Goal: Information Seeking & Learning: Learn about a topic

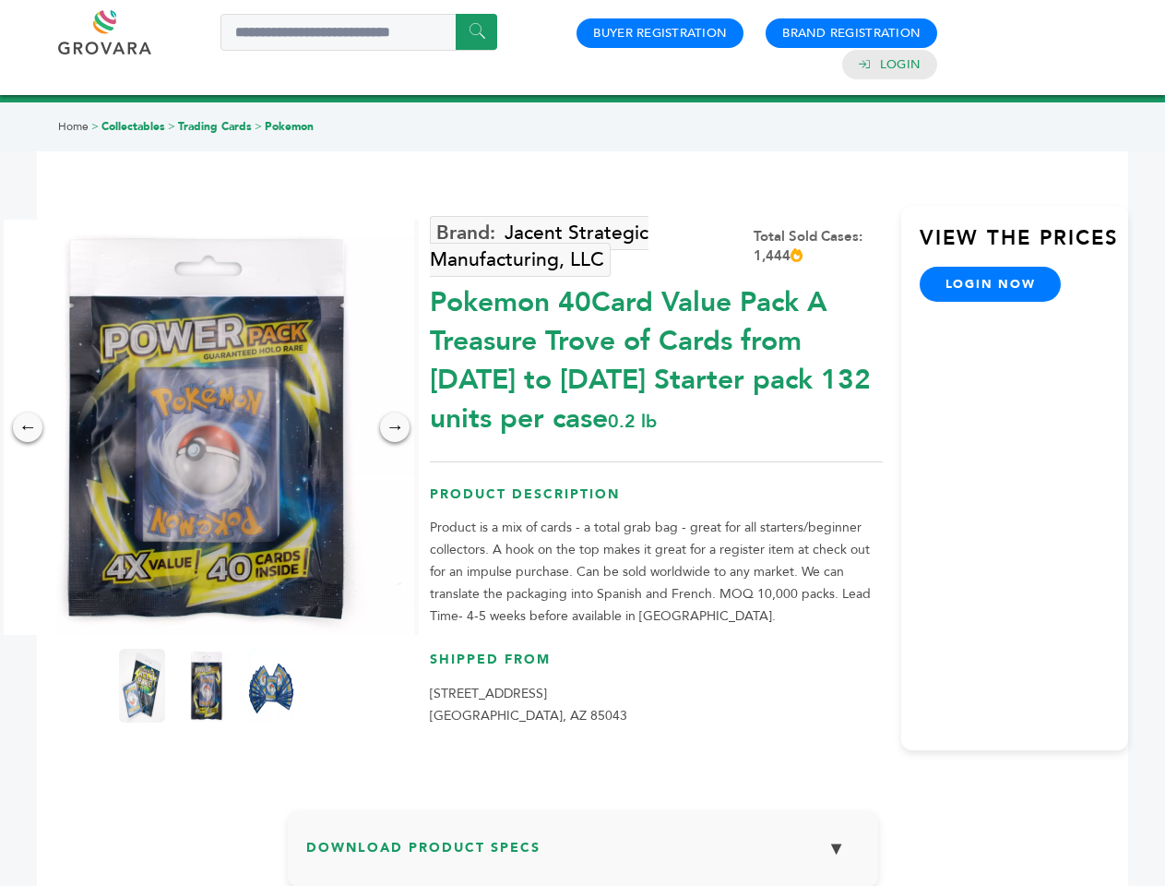
click at [207, 427] on img at bounding box center [206, 427] width 415 height 415
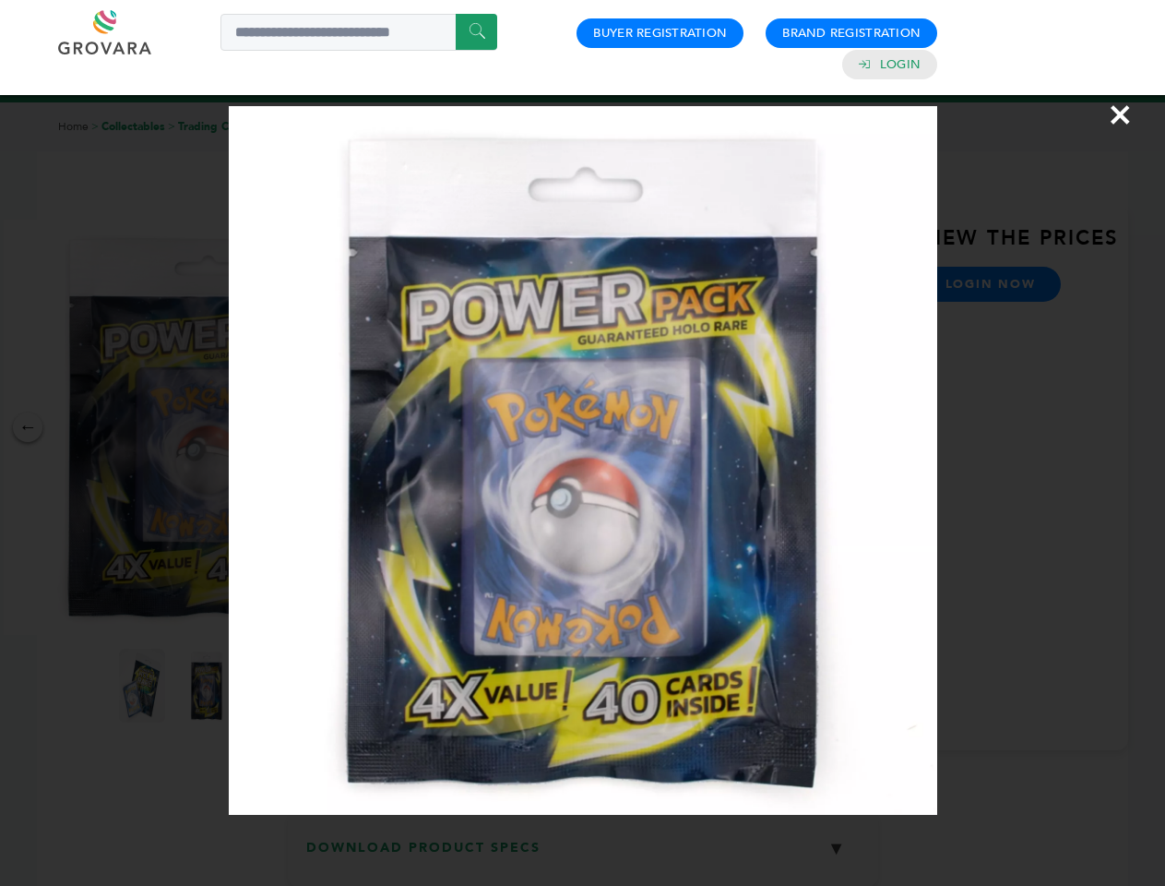
click at [28, 427] on div "×" at bounding box center [582, 443] width 1165 height 886
click at [395, 427] on div "→" at bounding box center [395, 427] width 30 height 30
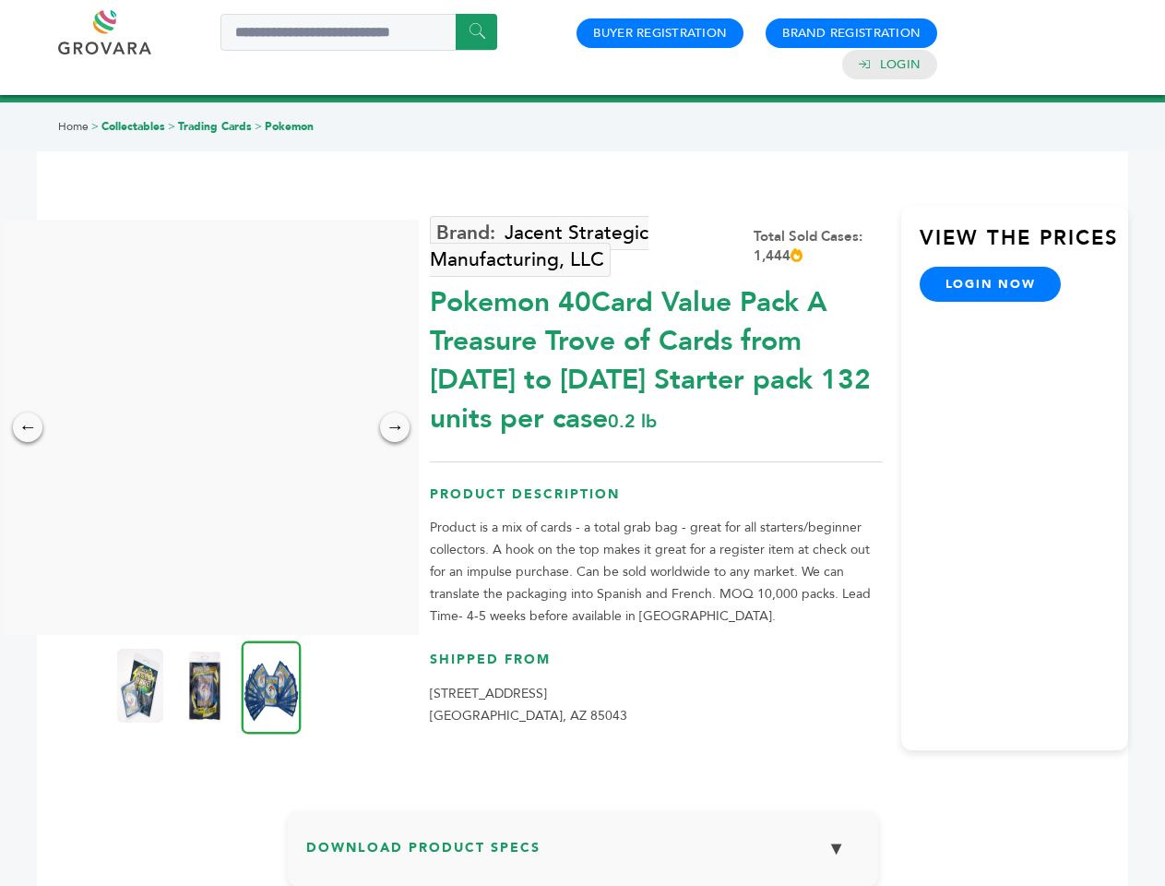
click at [142, 686] on img at bounding box center [140, 686] width 46 height 74
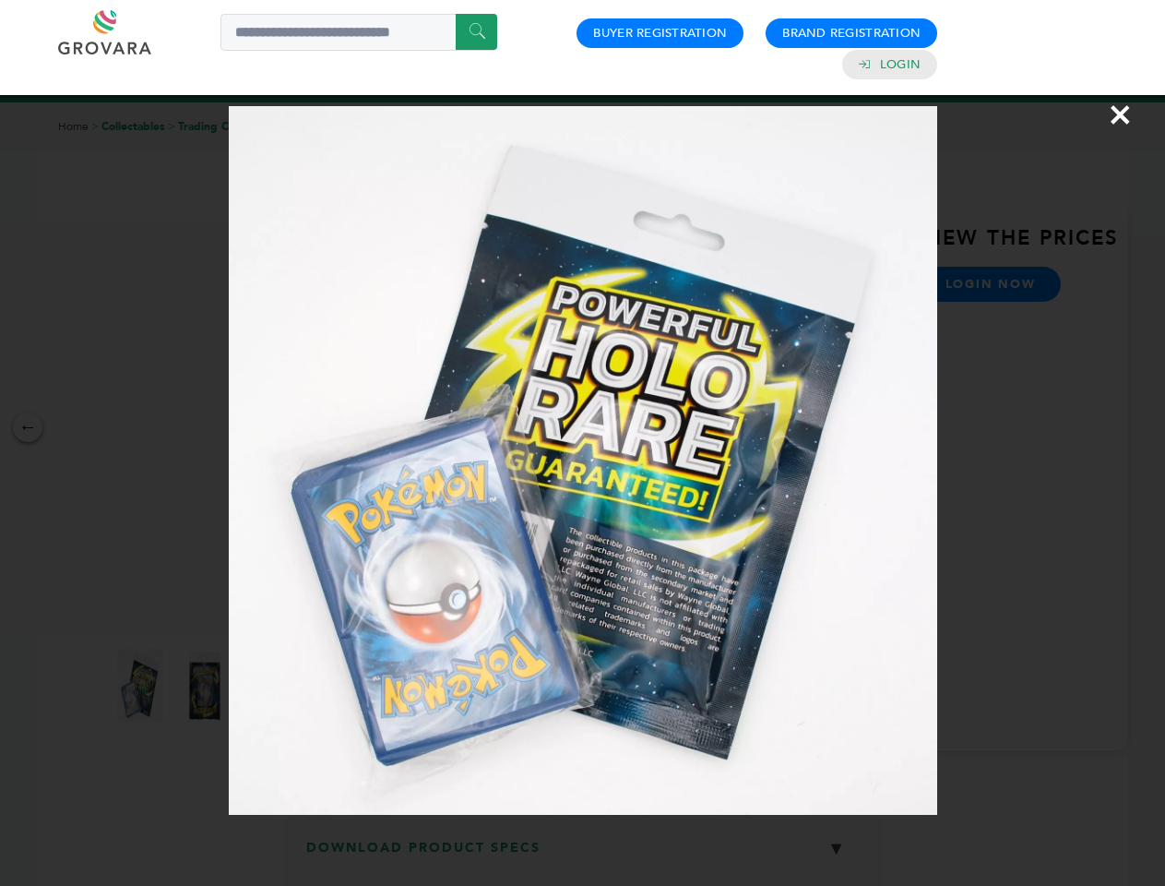
click at [207, 686] on div "×" at bounding box center [582, 443] width 1165 height 886
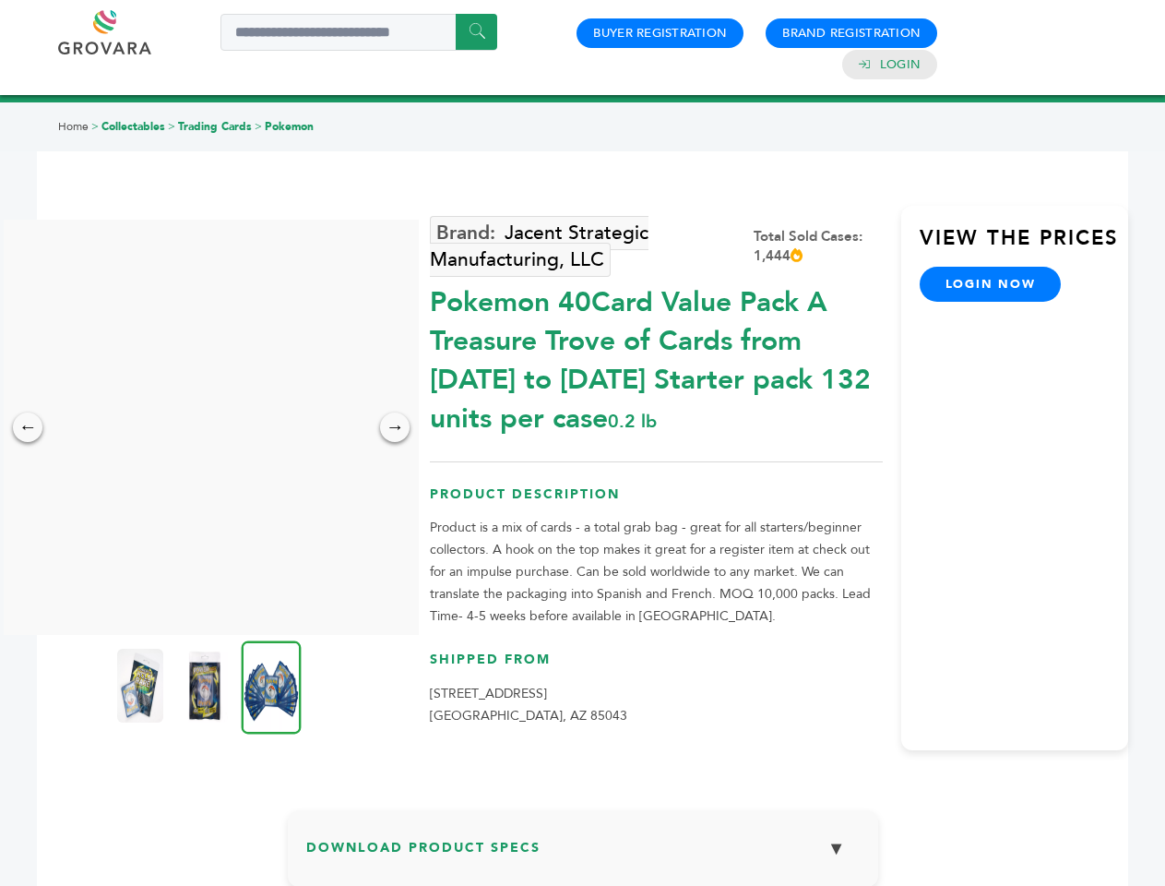
click at [271, 686] on img at bounding box center [272, 686] width 60 height 93
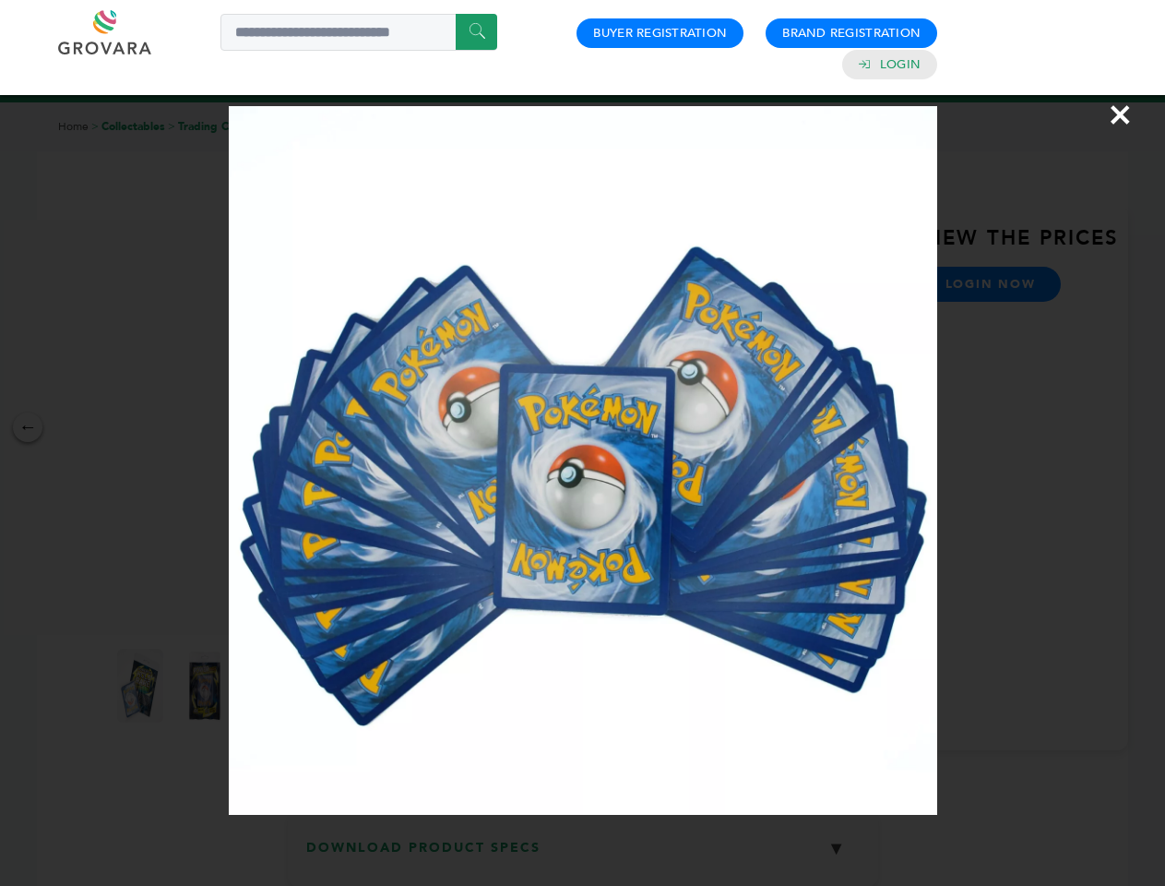
click at [583, 855] on div "×" at bounding box center [582, 443] width 1165 height 886
